Goal: Transaction & Acquisition: Purchase product/service

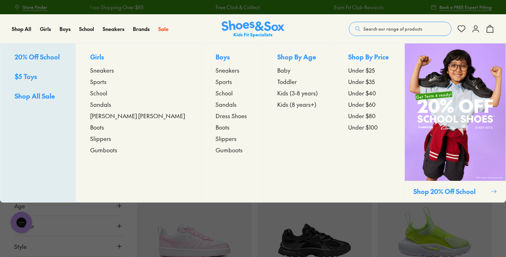
click at [216, 72] on span "Sneakers" at bounding box center [228, 70] width 24 height 9
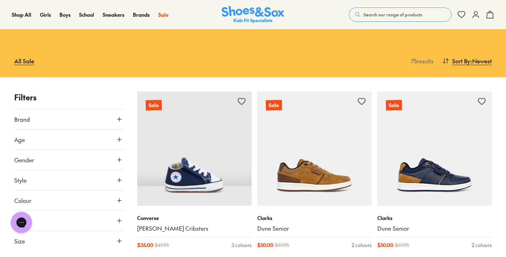
scroll to position [56, 0]
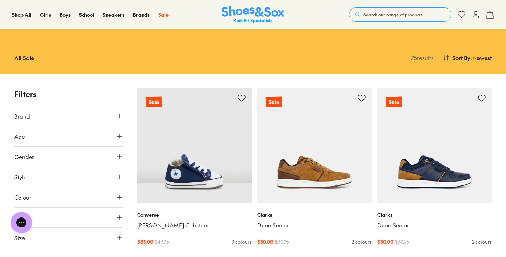
click at [44, 136] on button "Age" at bounding box center [68, 136] width 109 height 20
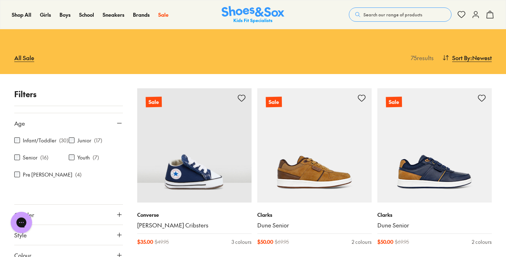
scroll to position [14, 0]
click at [117, 123] on use at bounding box center [119, 123] width 4 height 0
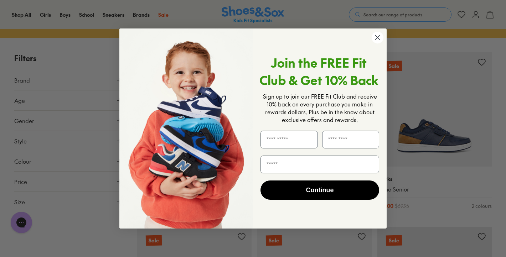
scroll to position [99, 0]
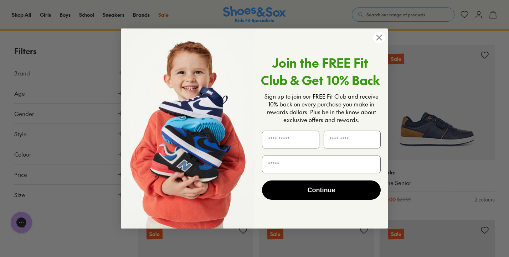
click at [246, 41] on img "POPUP Form" at bounding box center [188, 129] width 134 height 201
click at [379, 37] on icon "Close dialog" at bounding box center [379, 37] width 5 height 5
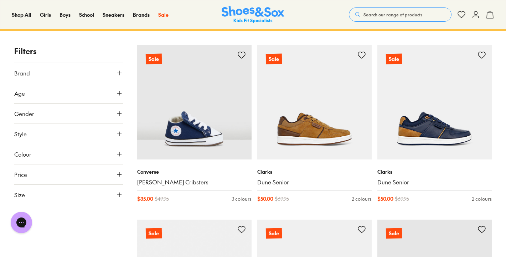
click at [41, 178] on button "Price" at bounding box center [68, 175] width 109 height 20
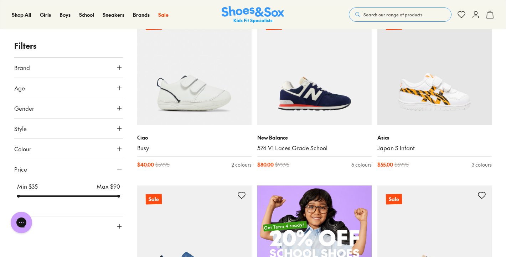
scroll to position [308, 0]
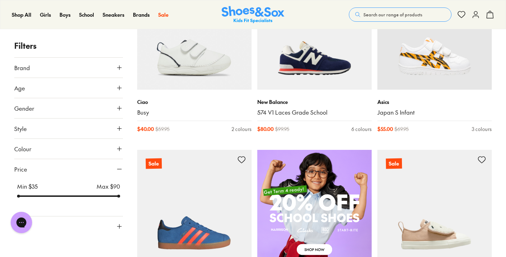
scroll to position [167, 0]
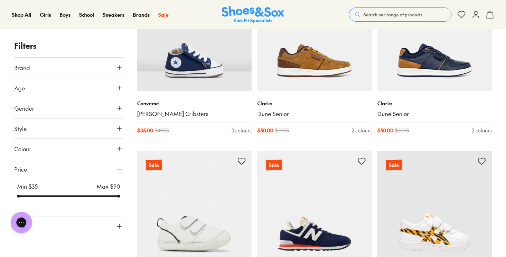
click at [41, 89] on button "Age" at bounding box center [68, 88] width 109 height 20
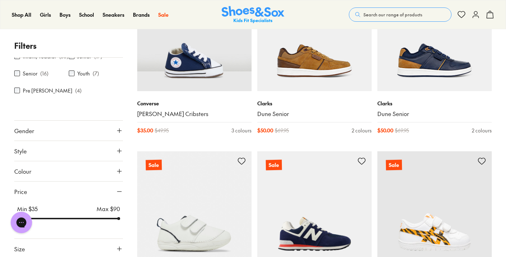
scroll to position [51, 0]
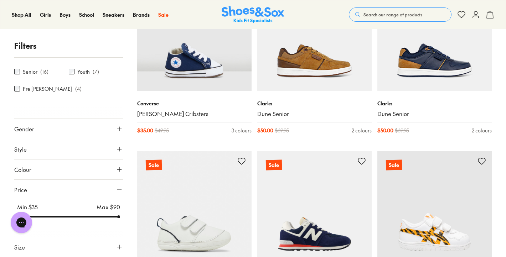
click at [50, 246] on button "Size" at bounding box center [68, 247] width 109 height 20
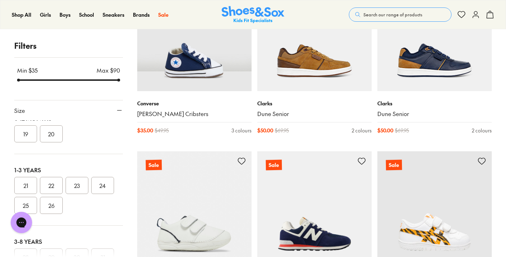
scroll to position [37, 0]
click at [76, 188] on button "23" at bounding box center [77, 185] width 23 height 17
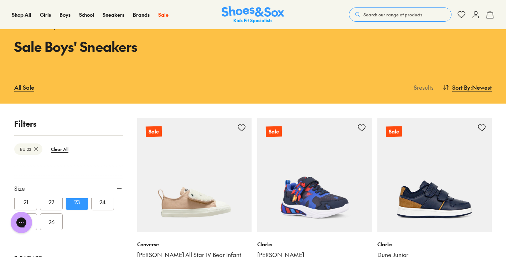
scroll to position [97, 0]
click at [103, 205] on button "24" at bounding box center [102, 203] width 23 height 17
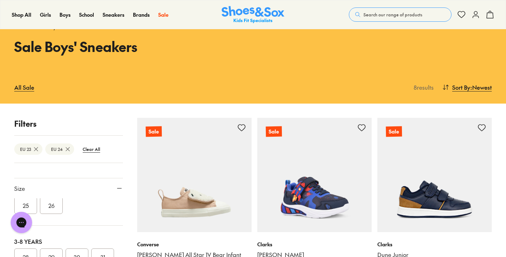
scroll to position [119, 0]
click at [30, 202] on button "25" at bounding box center [25, 200] width 23 height 17
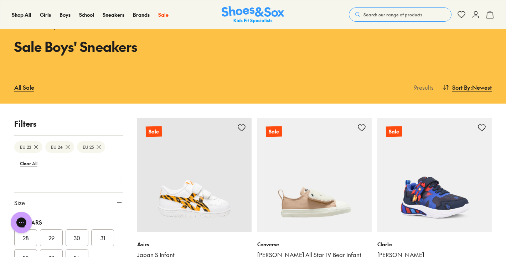
scroll to position [156, 0]
click at [53, 231] on button "29" at bounding box center [51, 230] width 23 height 17
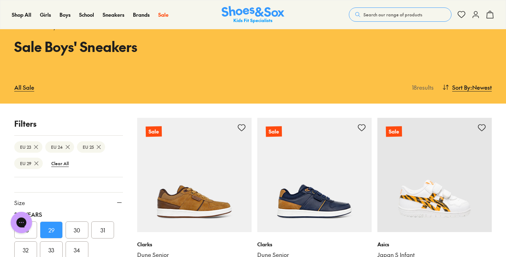
click at [83, 229] on button "30" at bounding box center [77, 230] width 23 height 17
click at [102, 229] on button "31" at bounding box center [102, 230] width 23 height 17
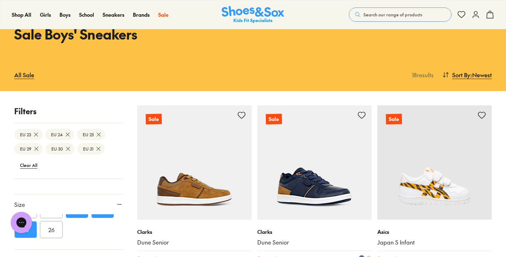
scroll to position [38, 0]
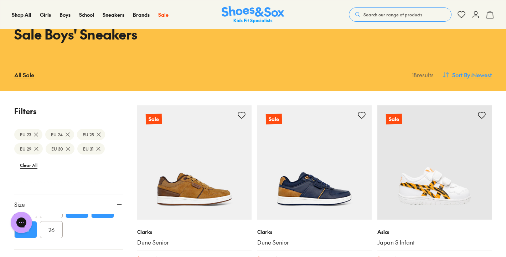
click at [443, 74] on icon at bounding box center [445, 74] width 7 height 7
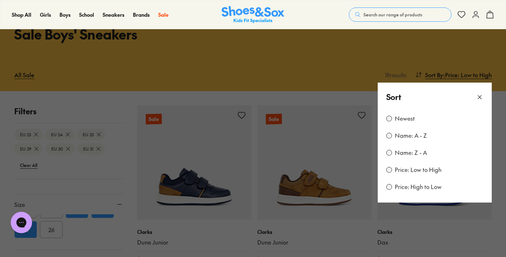
click at [500, 160] on button at bounding box center [253, 128] width 506 height 257
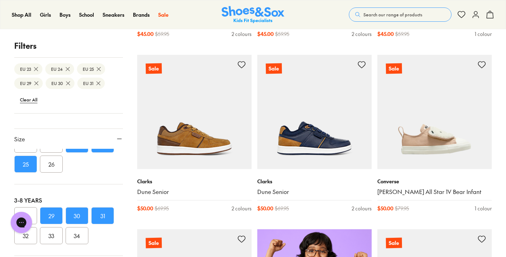
scroll to position [106, 0]
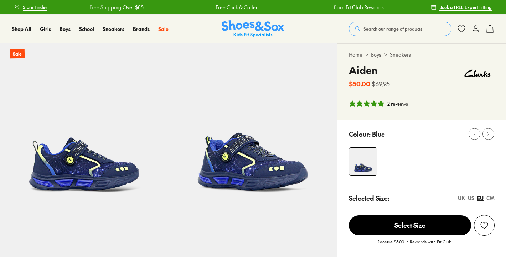
select select "*"
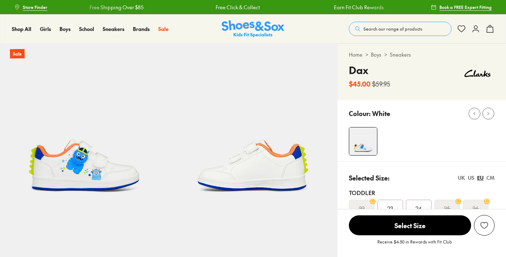
select select "*"
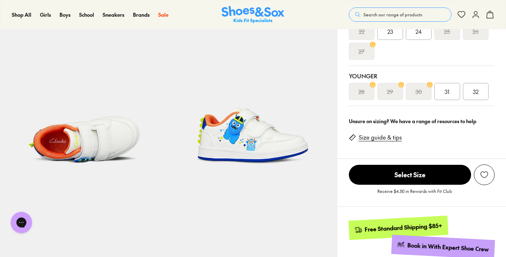
scroll to position [185, 0]
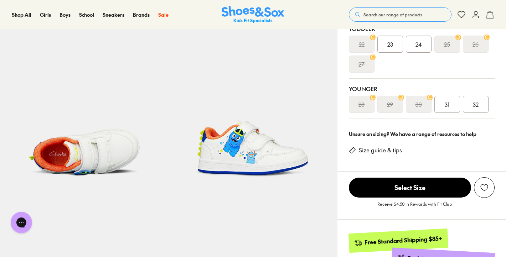
click at [107, 155] on img at bounding box center [84, 111] width 169 height 169
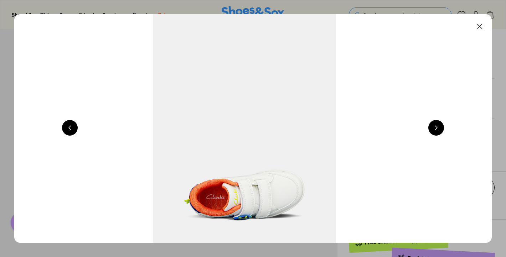
click at [444, 125] on button at bounding box center [436, 128] width 16 height 16
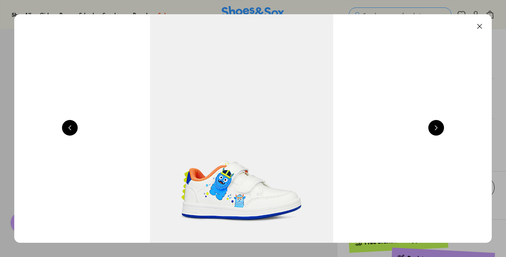
click at [444, 125] on button at bounding box center [436, 128] width 16 height 16
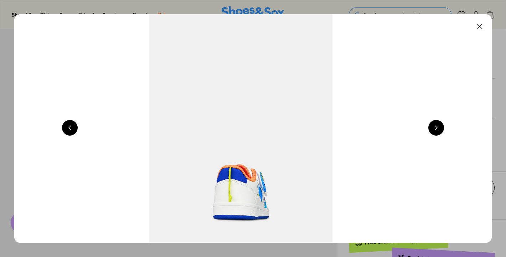
scroll to position [0, 2402]
